Goal: Task Accomplishment & Management: Complete application form

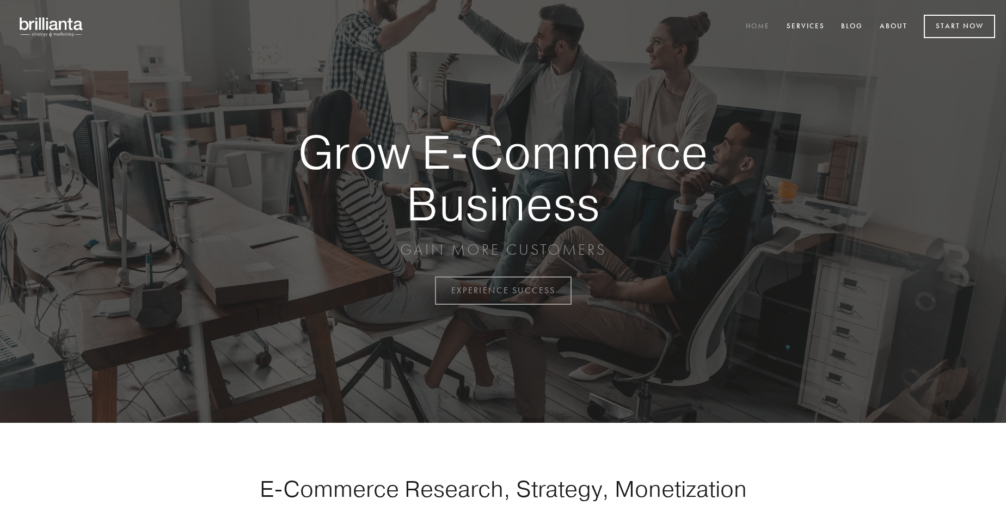
scroll to position [2853, 0]
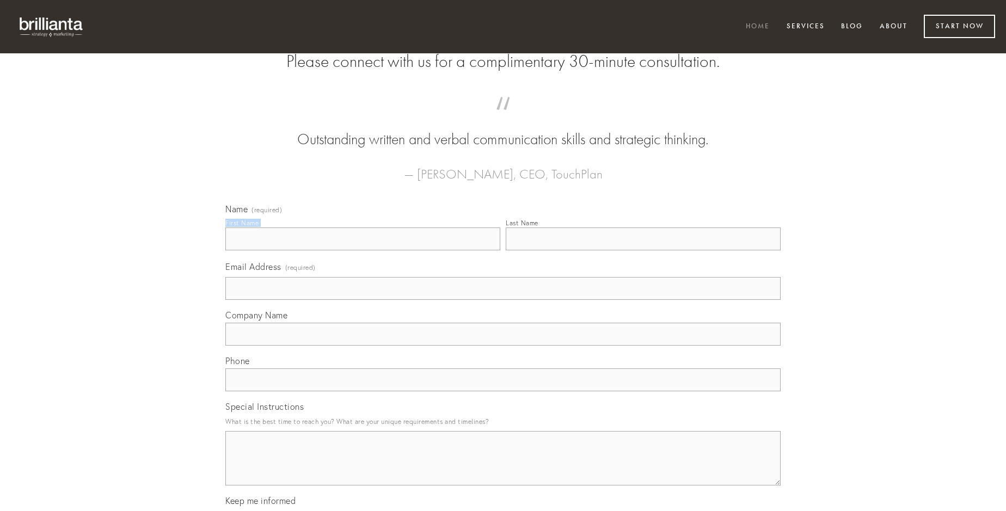
type input "[PERSON_NAME]"
click at [643, 250] on input "Last Name" at bounding box center [643, 238] width 275 height 23
type input "[PERSON_NAME]"
click at [503, 300] on input "Email Address (required)" at bounding box center [502, 288] width 555 height 23
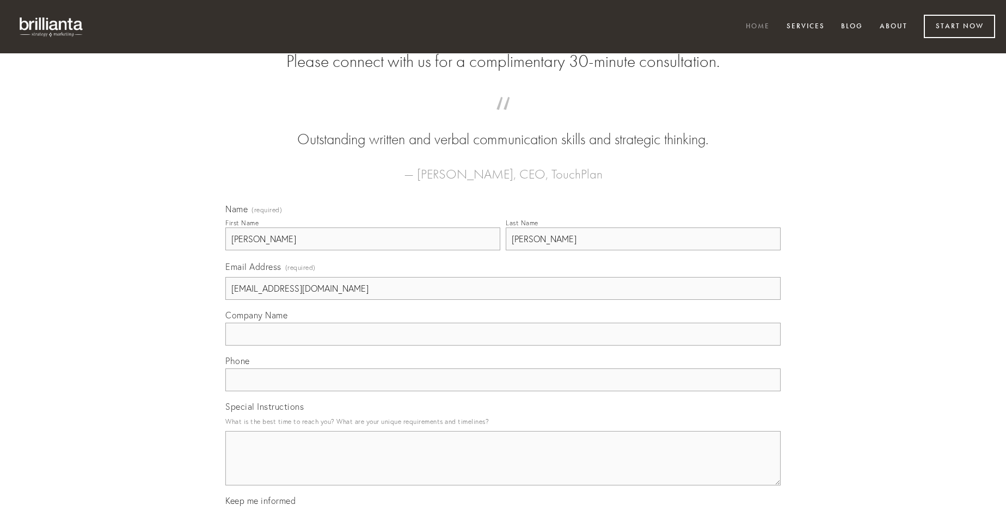
type input "[EMAIL_ADDRESS][DOMAIN_NAME]"
click at [503, 346] on input "Company Name" at bounding box center [502, 334] width 555 height 23
type input "adeo"
click at [503, 391] on input "text" at bounding box center [502, 379] width 555 height 23
click at [503, 468] on textarea "Special Instructions" at bounding box center [502, 458] width 555 height 54
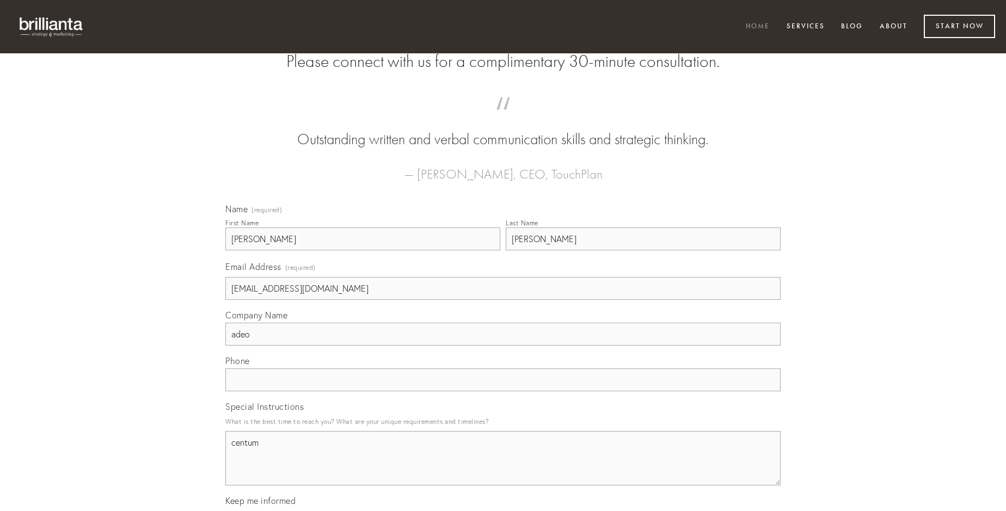
type textarea "centum"
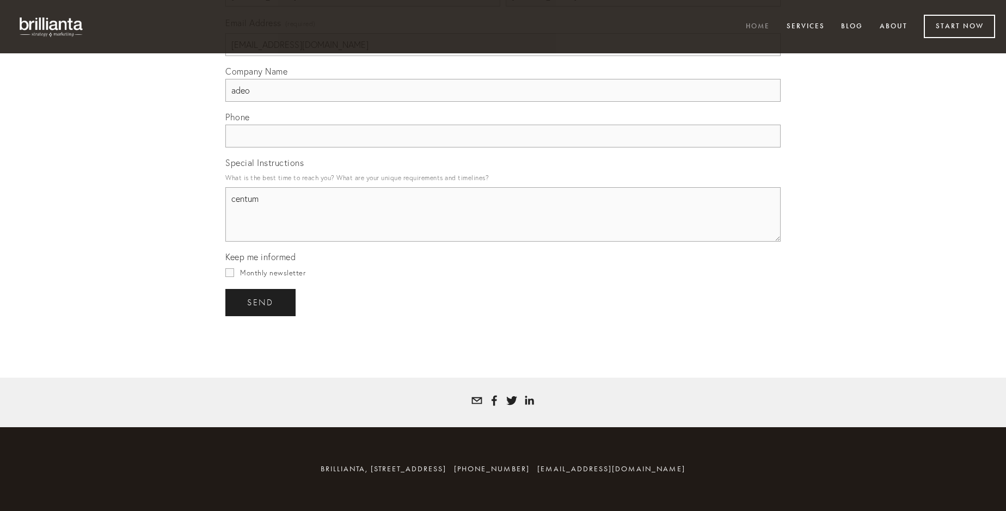
click at [261, 302] on span "send" at bounding box center [260, 303] width 27 height 10
